Goal: Download file/media

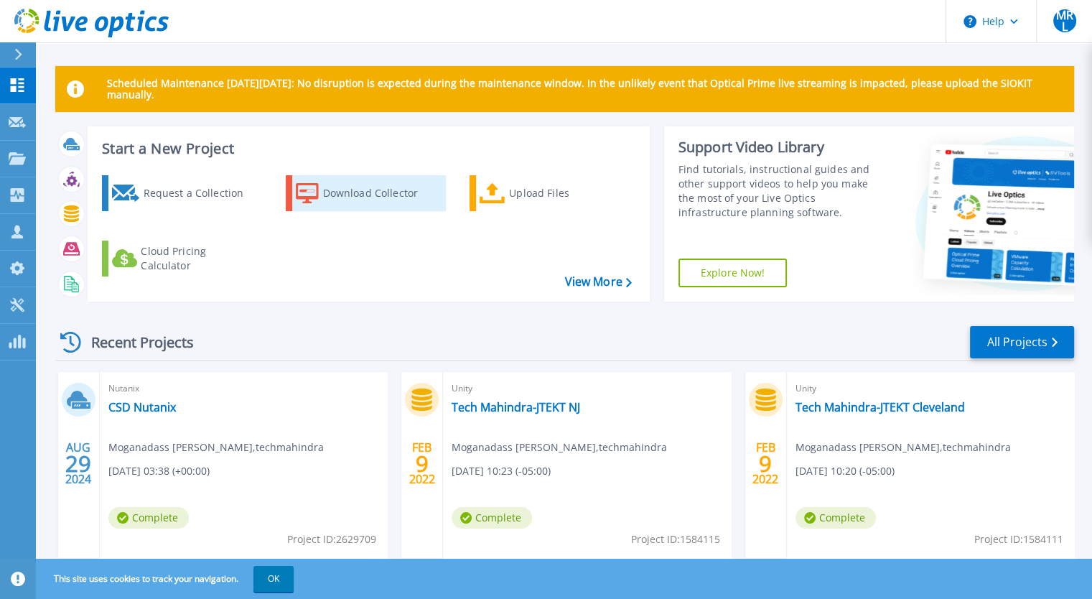
click at [368, 198] on div "Download Collector" at bounding box center [380, 193] width 115 height 29
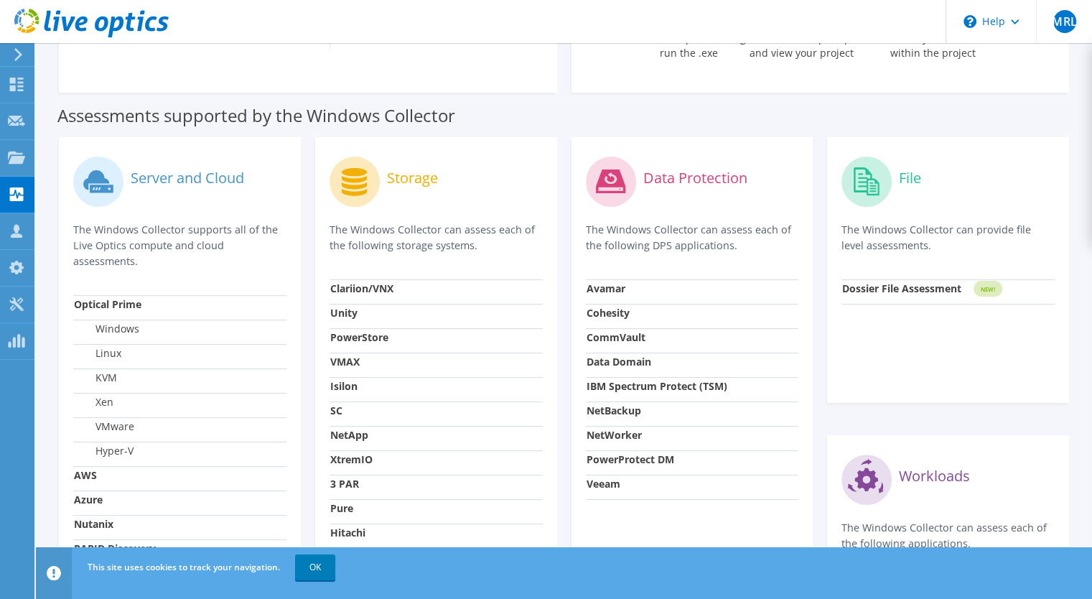
scroll to position [431, 0]
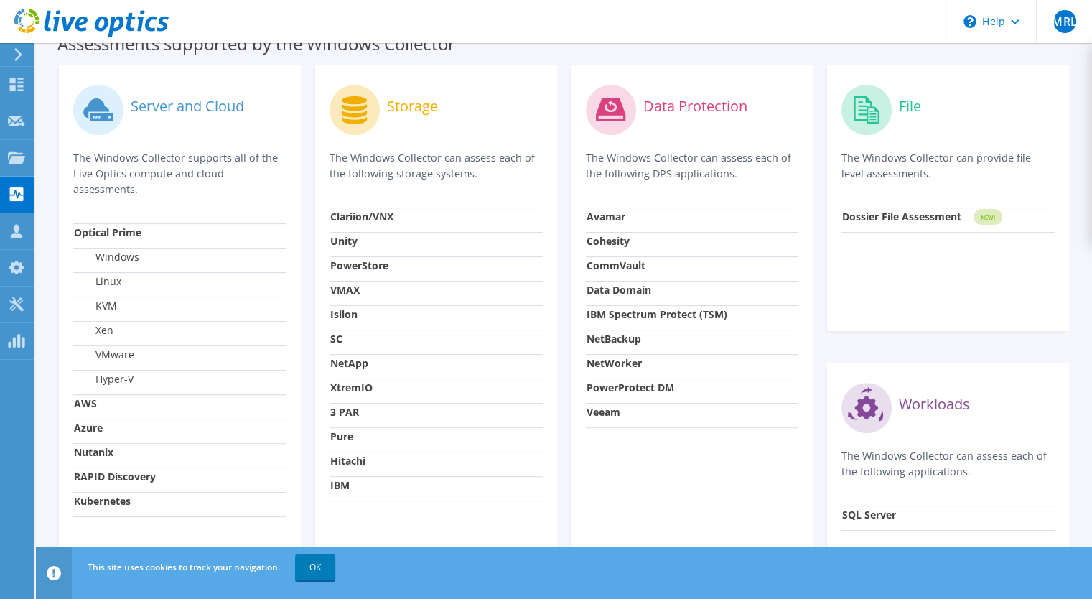
click at [126, 357] on label "VMware" at bounding box center [104, 354] width 60 height 14
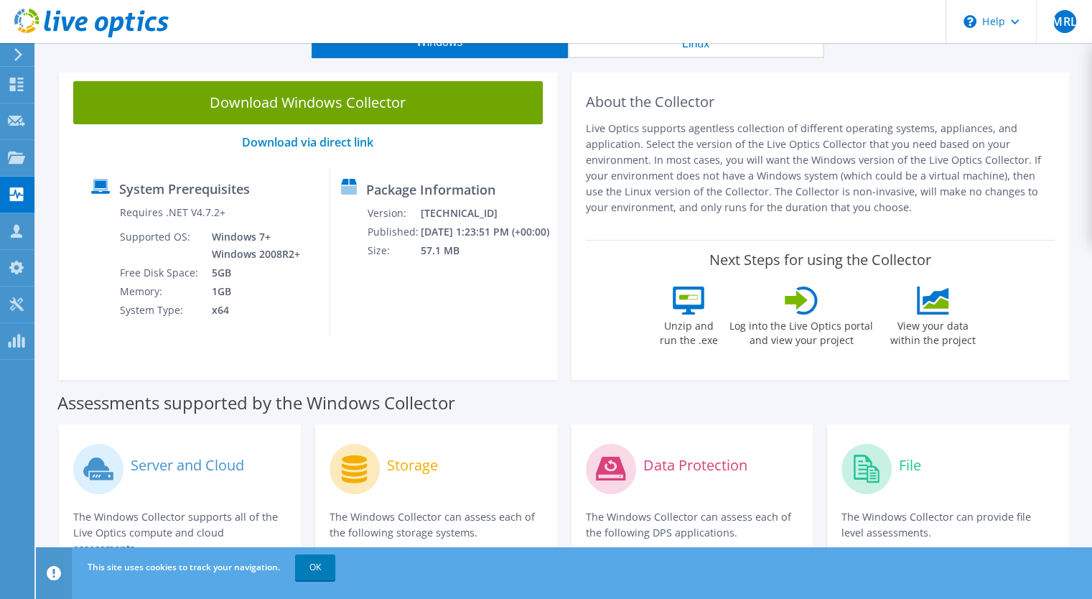
scroll to position [0, 0]
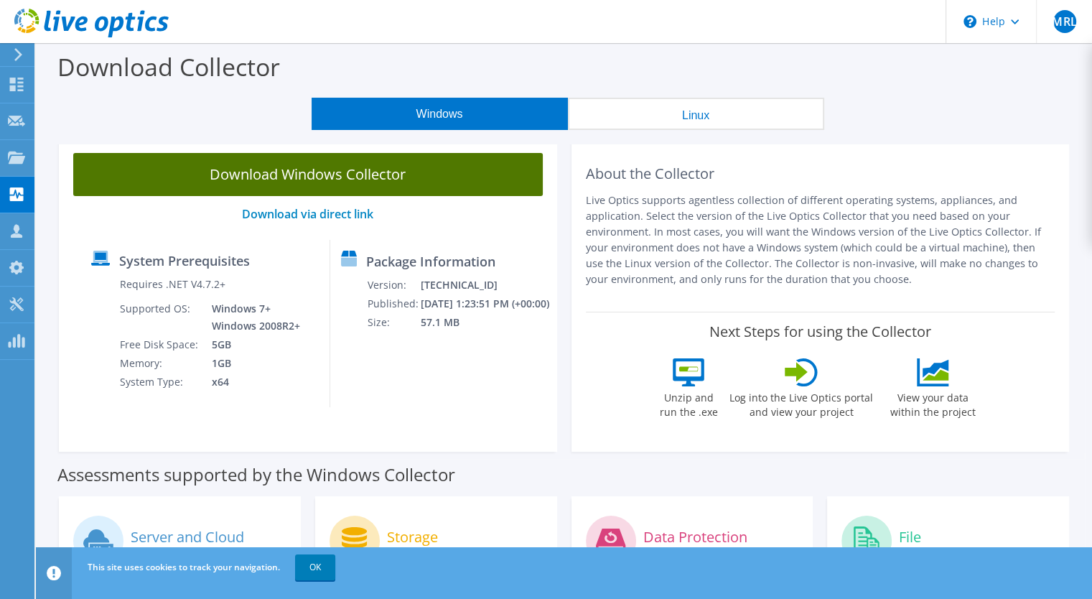
click at [286, 177] on link "Download Windows Collector" at bounding box center [307, 174] width 469 height 43
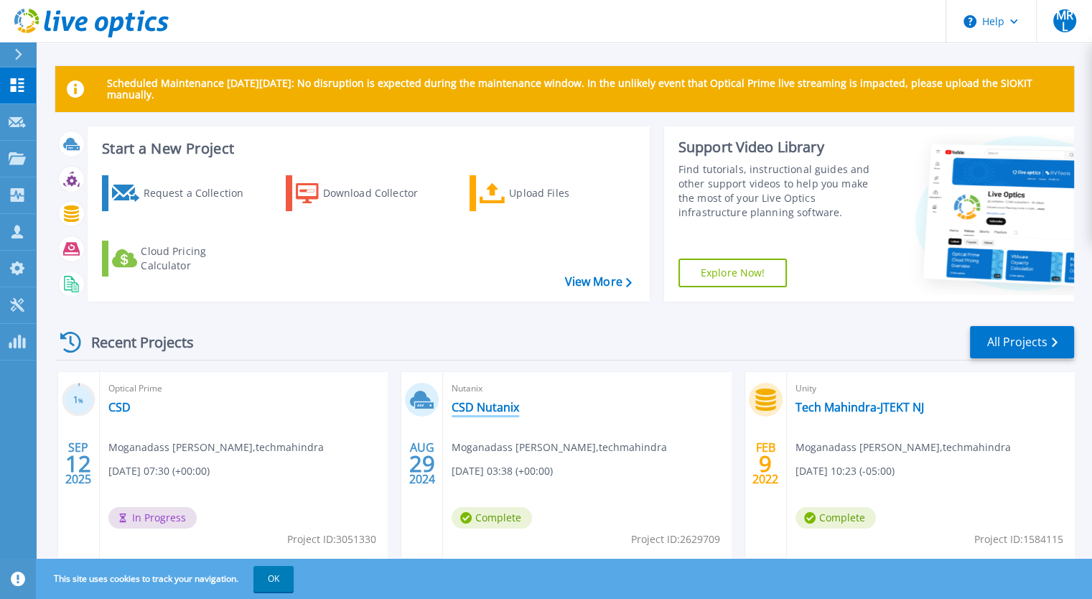
click at [478, 407] on link "CSD Nutanix" at bounding box center [485, 407] width 67 height 14
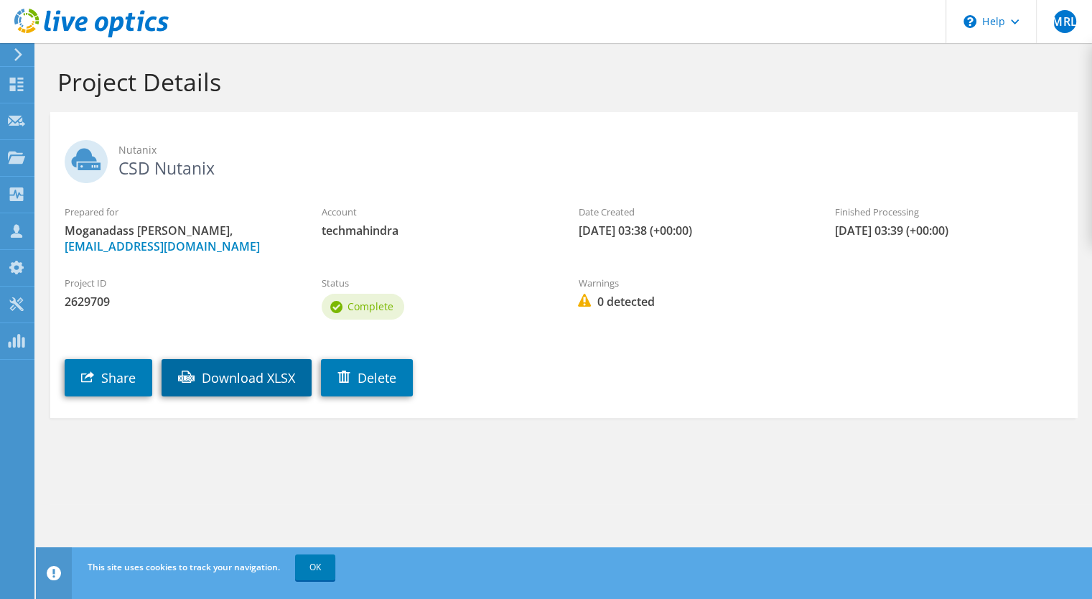
click at [261, 395] on link "Download XLSX" at bounding box center [237, 377] width 150 height 37
